Goal: Task Accomplishment & Management: Manage account settings

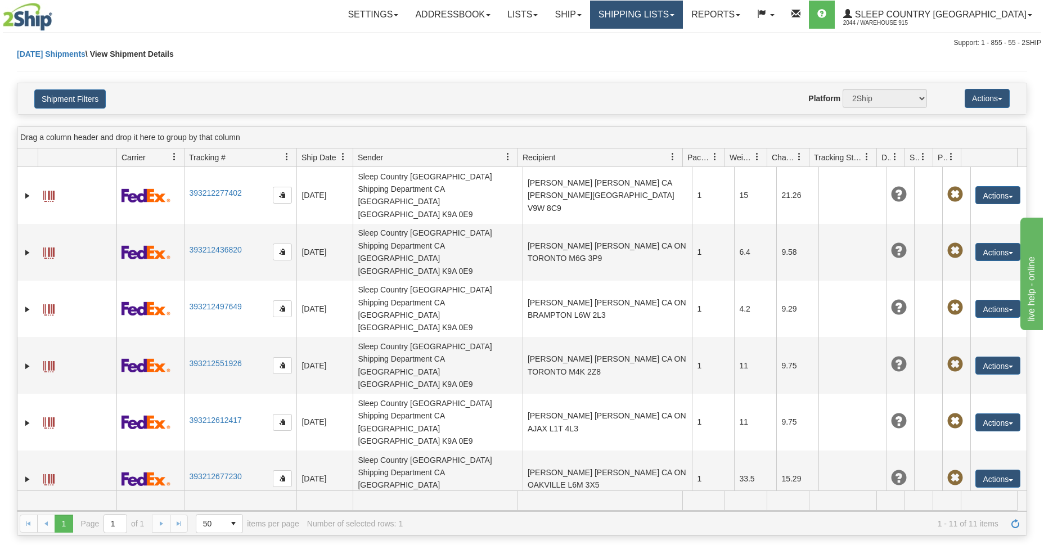
click at [683, 20] on link "Shipping lists" at bounding box center [636, 15] width 93 height 28
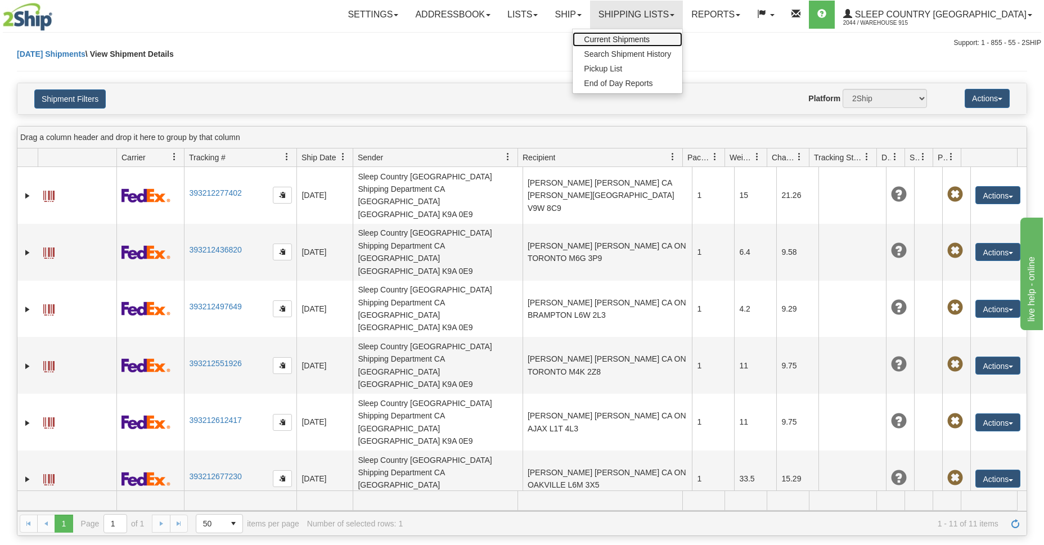
click at [650, 40] on span "Current Shipments" at bounding box center [617, 39] width 66 height 9
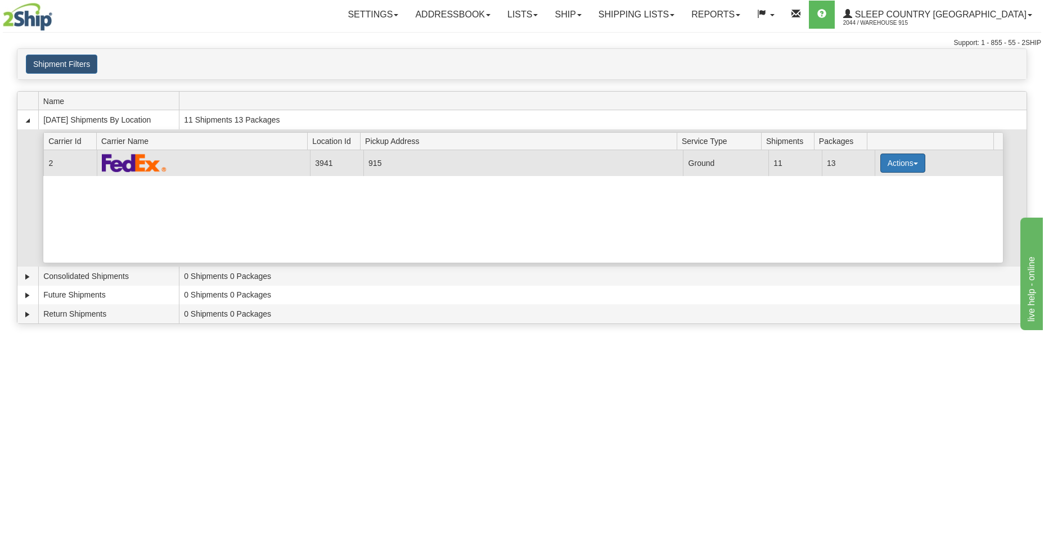
click at [888, 165] on button "Actions" at bounding box center [902, 163] width 45 height 19
click at [867, 203] on link "Close" at bounding box center [880, 199] width 90 height 15
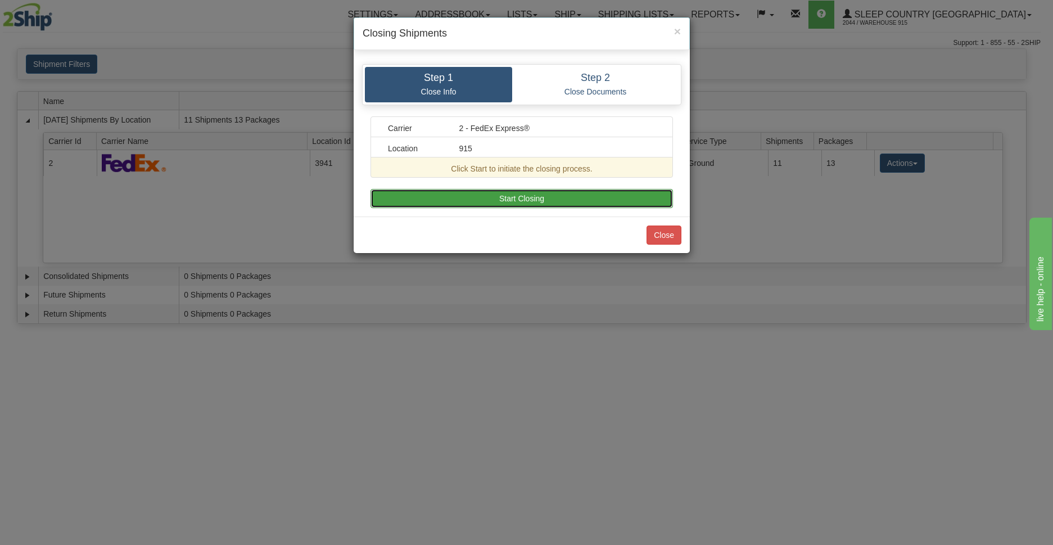
click at [448, 196] on button "Start Closing" at bounding box center [522, 198] width 303 height 19
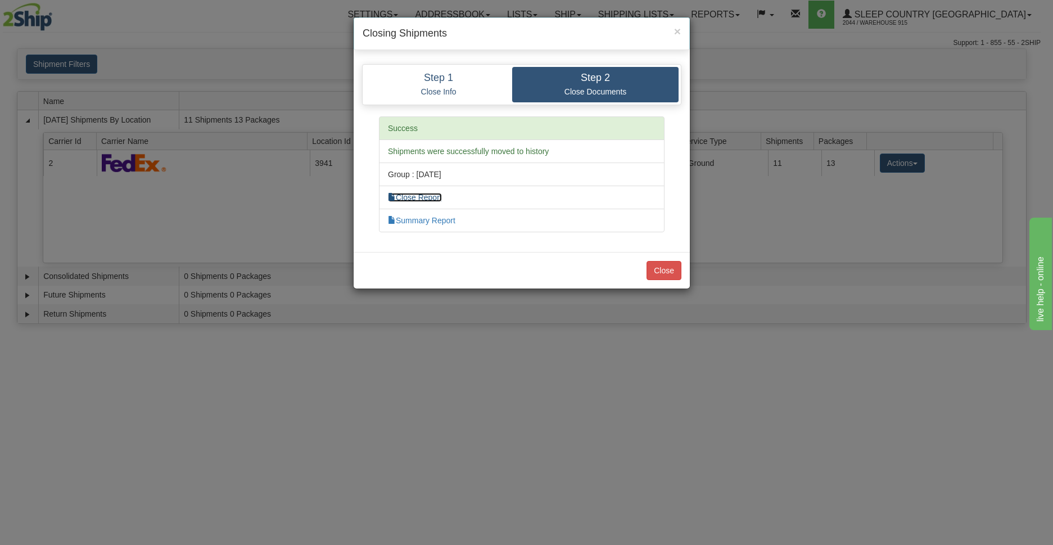
click at [434, 197] on link "Close Report" at bounding box center [415, 197] width 54 height 9
click at [659, 267] on button "Close" at bounding box center [664, 270] width 35 height 19
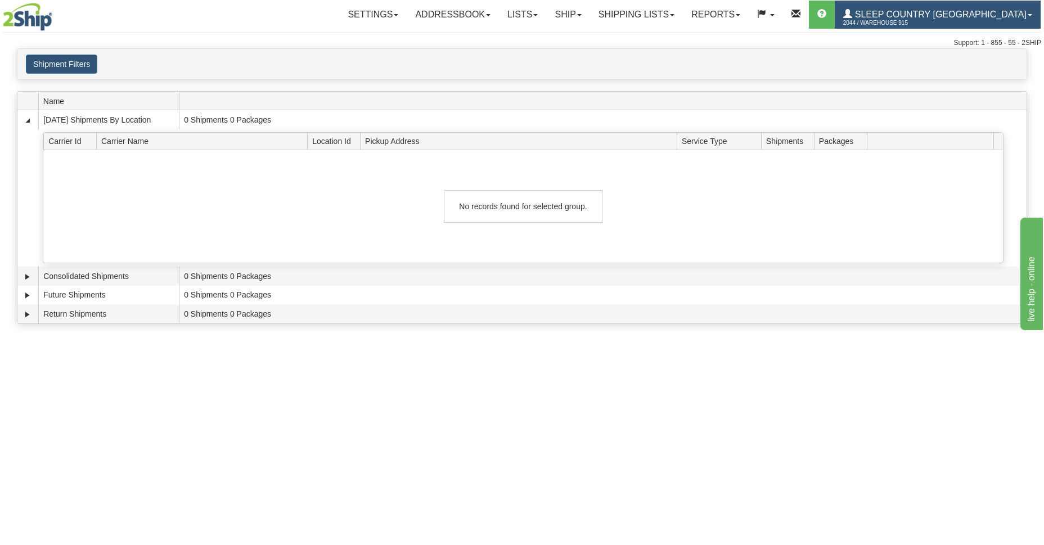
click at [927, 24] on span "2044 / Warehouse 915" at bounding box center [885, 22] width 84 height 11
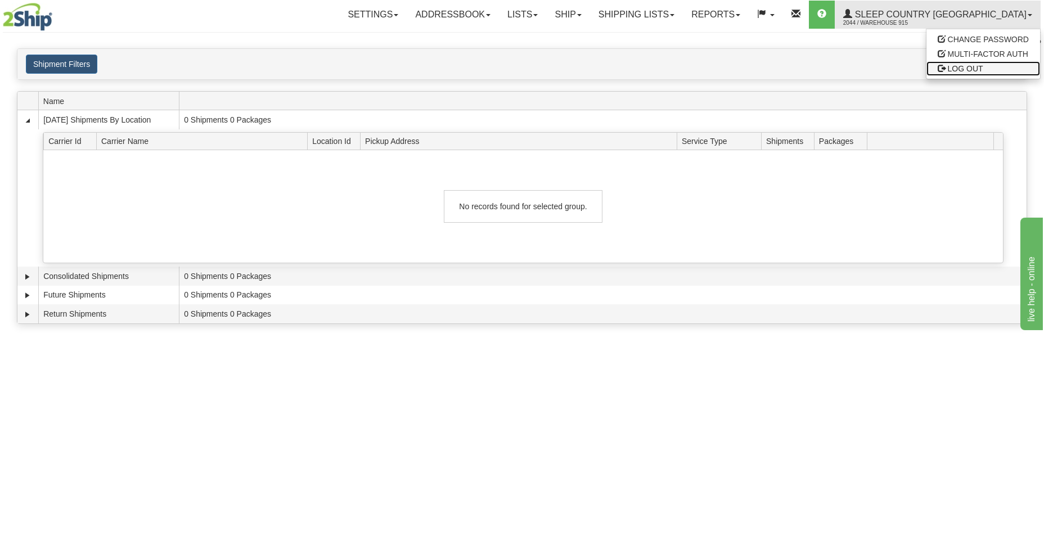
click at [958, 70] on span "LOG OUT" at bounding box center [965, 68] width 35 height 9
